Goal: Task Accomplishment & Management: Use online tool/utility

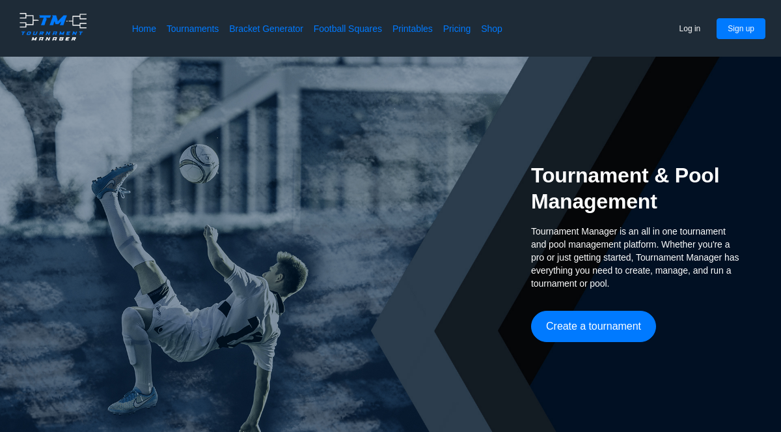
scroll to position [94, 0]
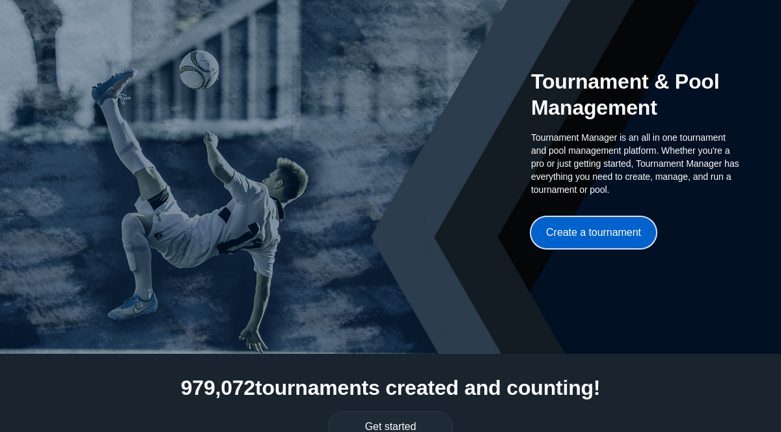
click at [594, 242] on button "Create a tournament" at bounding box center [593, 232] width 125 height 31
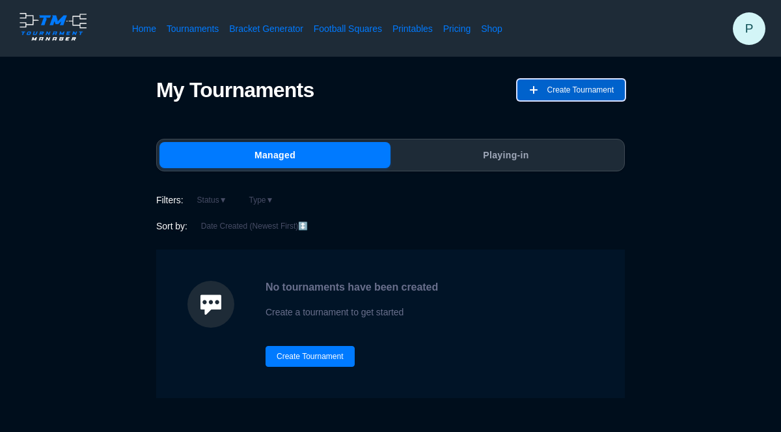
click at [534, 96] on button "Create Tournament" at bounding box center [571, 89] width 107 height 21
